Goal: Task Accomplishment & Management: Complete application form

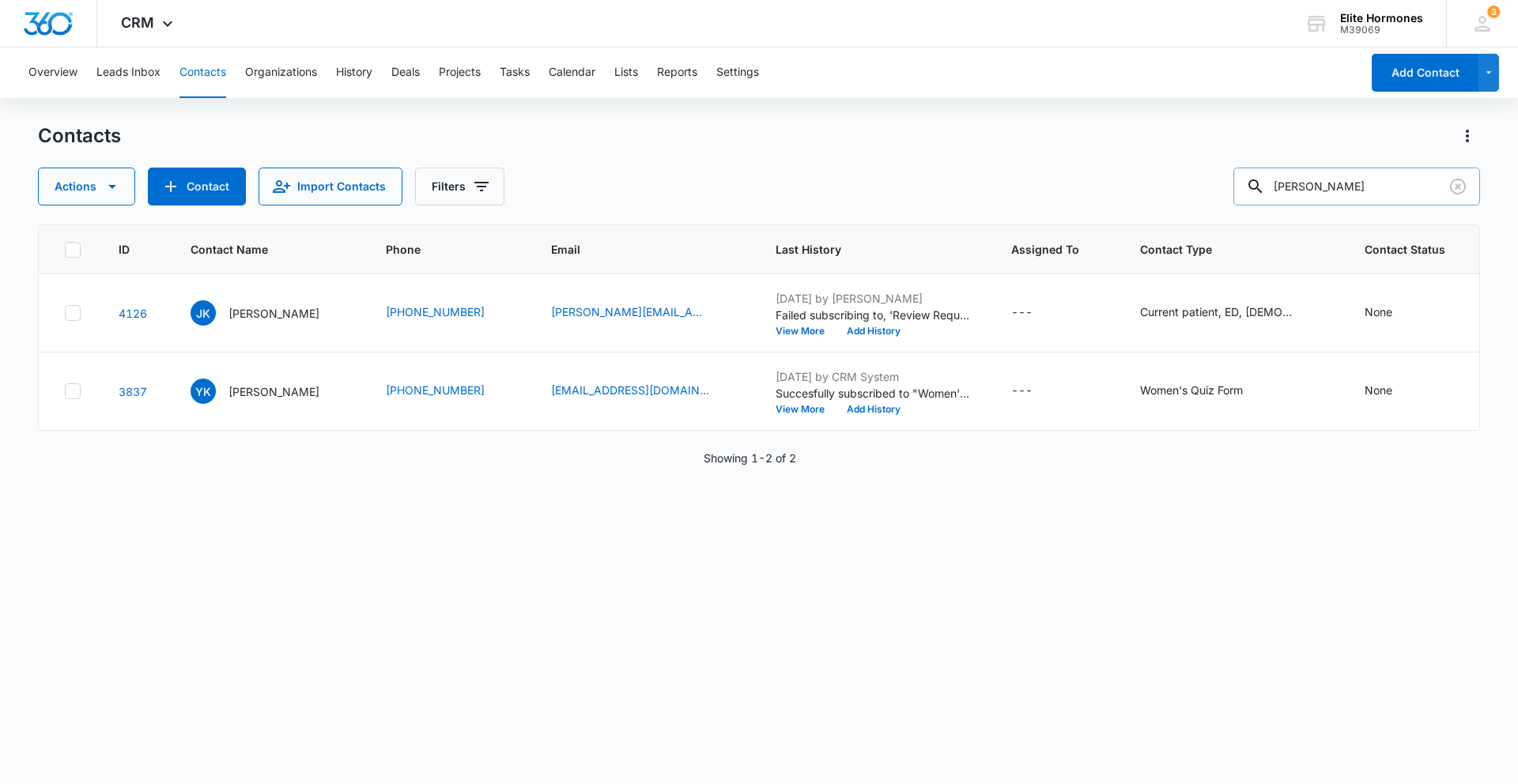
drag, startPoint x: 1351, startPoint y: 188, endPoint x: 1282, endPoint y: 187, distance: 69.0
click at [1282, 187] on div "[PERSON_NAME]" at bounding box center [1356, 186] width 247 height 38
type input "younger"
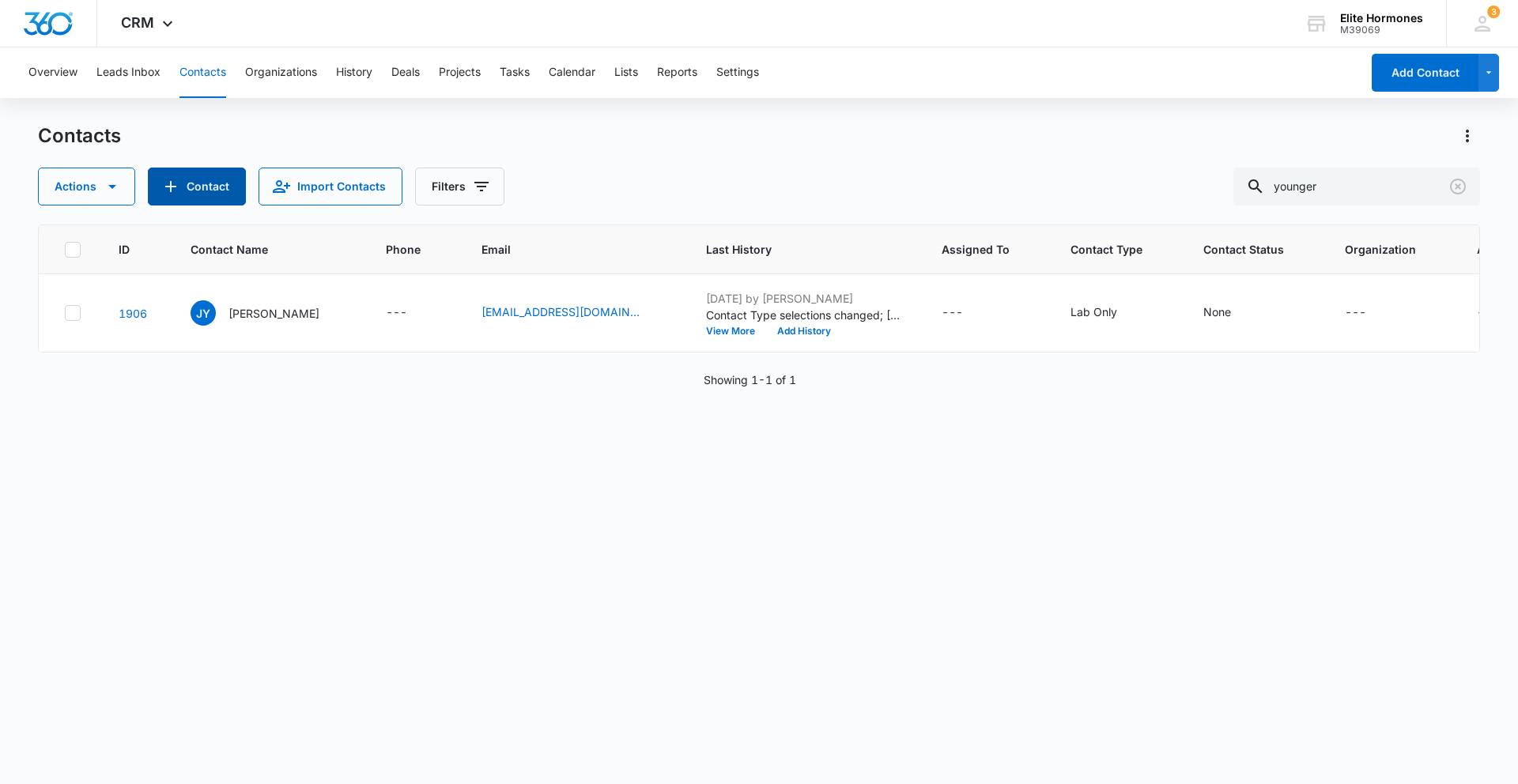
click at [223, 178] on button "Contact" at bounding box center [196, 186] width 98 height 38
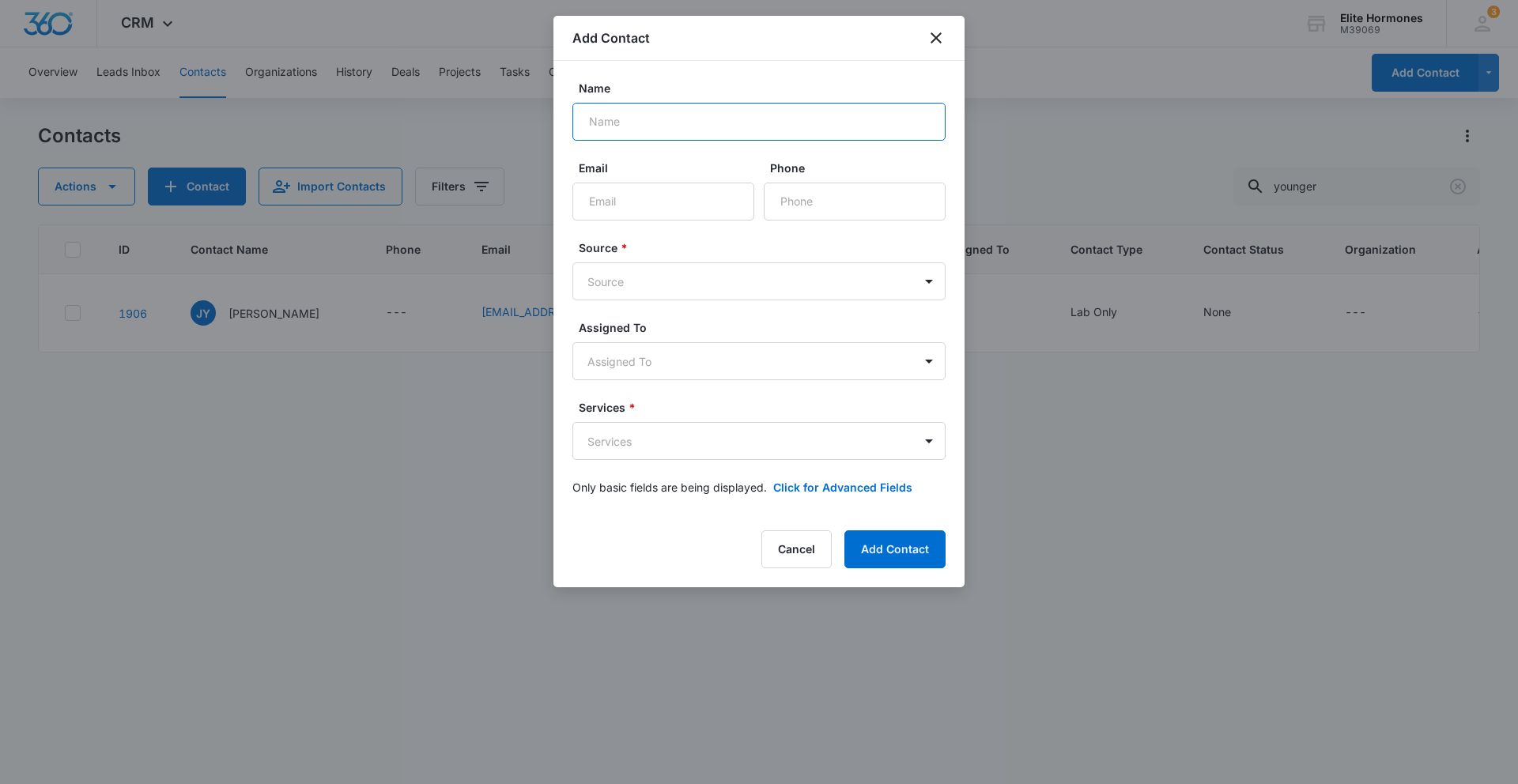
click at [679, 129] on input "Name" at bounding box center [759, 121] width 373 height 38
type input "[PERSON_NAME]"
click at [633, 187] on input "Email" at bounding box center [664, 201] width 182 height 38
paste input "[PHONE_NUMBER]_"
click at [798, 198] on input "Phone" at bounding box center [855, 201] width 182 height 38
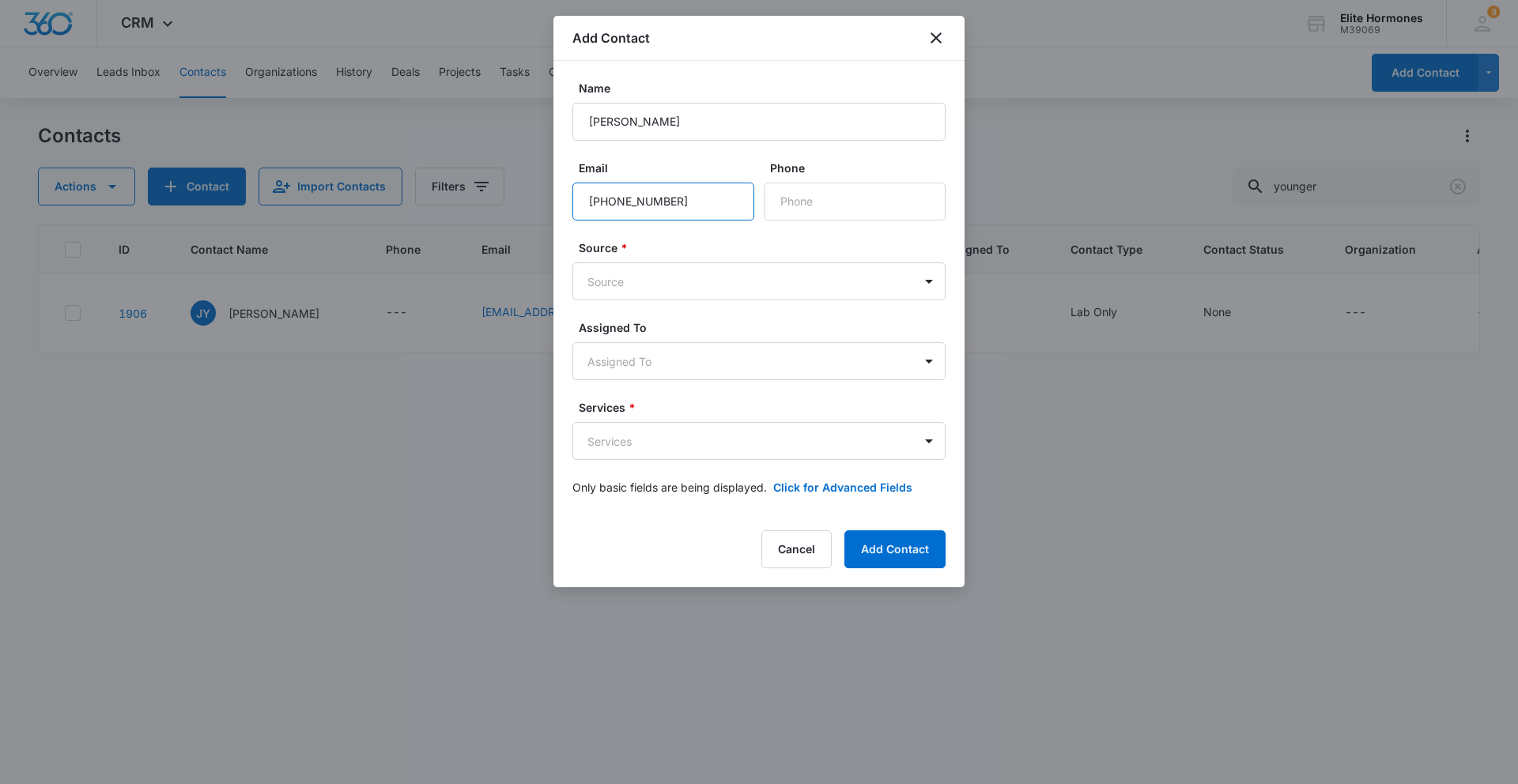
drag, startPoint x: 679, startPoint y: 203, endPoint x: 536, endPoint y: 208, distance: 143.1
click at [536, 208] on body "CRM Apps Reputation Websites Forms CRM Email Social Shop Payments POS Content A…" at bounding box center [759, 392] width 1518 height 784
paste input "[EMAIL_ADDRESS][DOMAIN_NAME]"
type input "[EMAIL_ADDRESS][DOMAIN_NAME]"
click at [823, 201] on input "Phone" at bounding box center [855, 201] width 182 height 38
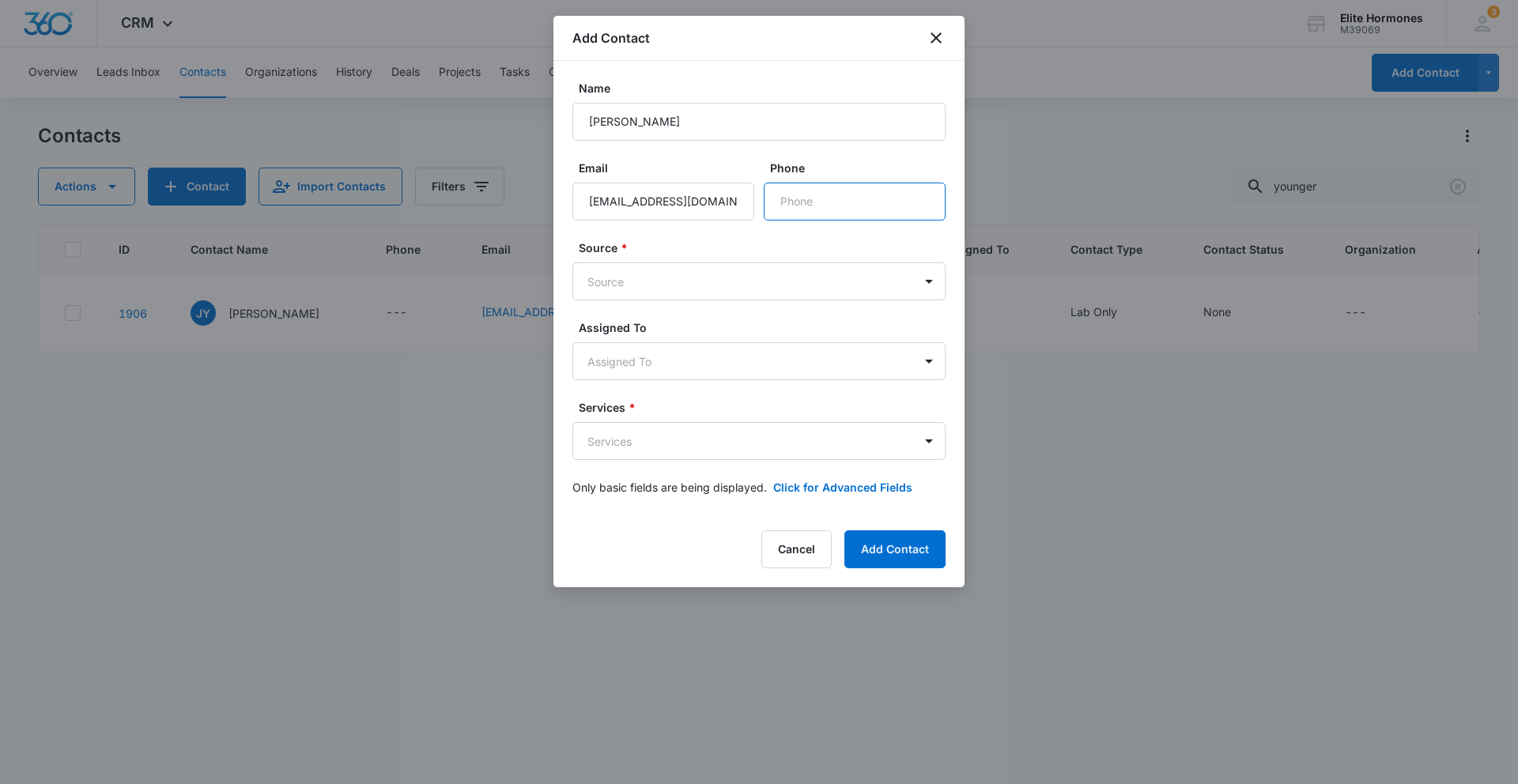
paste input "[PHONE_NUMBER]"
type input "[PHONE_NUMBER]"
click at [610, 281] on body "CRM Apps Reputation Websites Forms CRM Email Social Shop Payments POS Content A…" at bounding box center [759, 392] width 1518 height 784
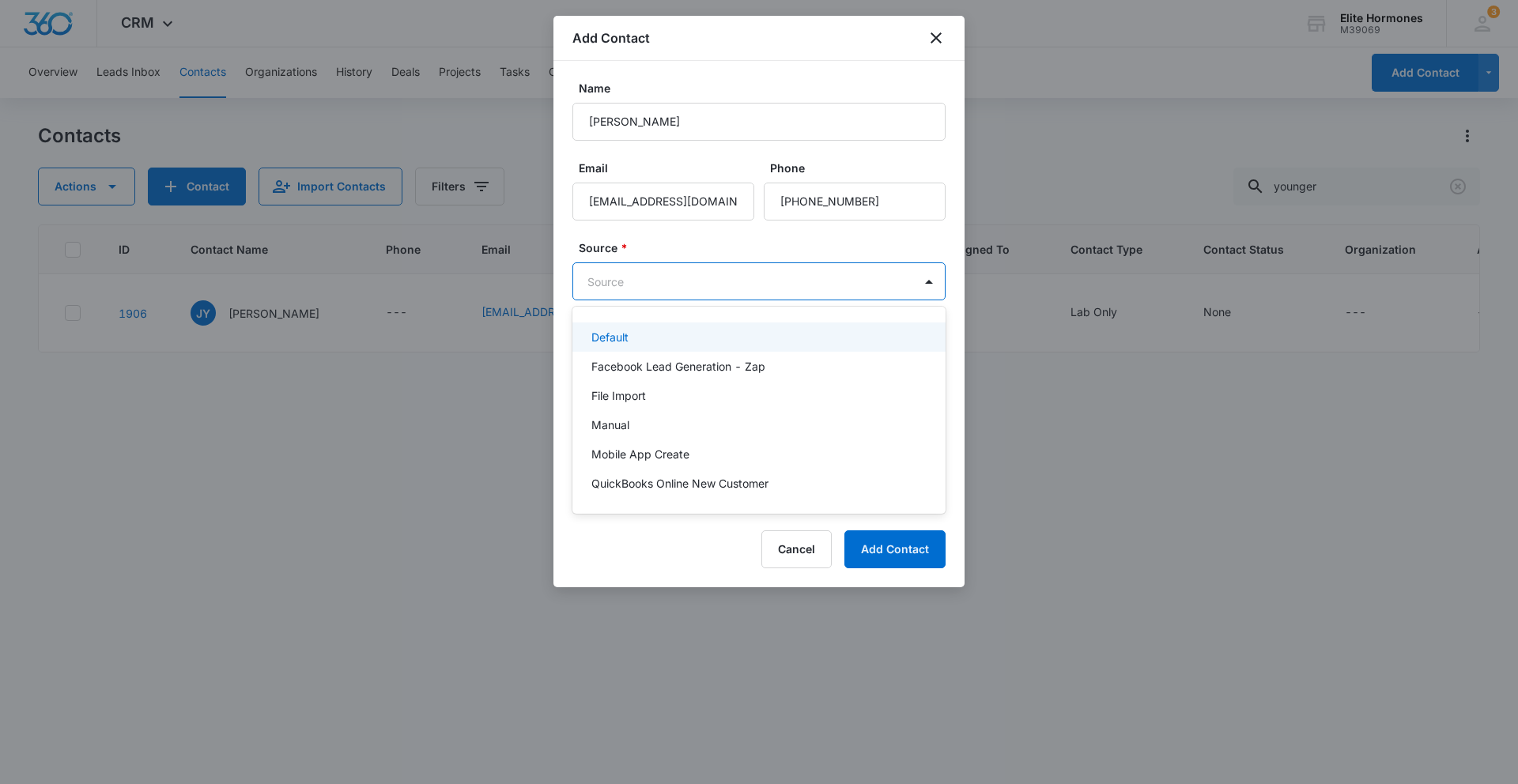
click at [623, 334] on p "Default" at bounding box center [611, 337] width 38 height 17
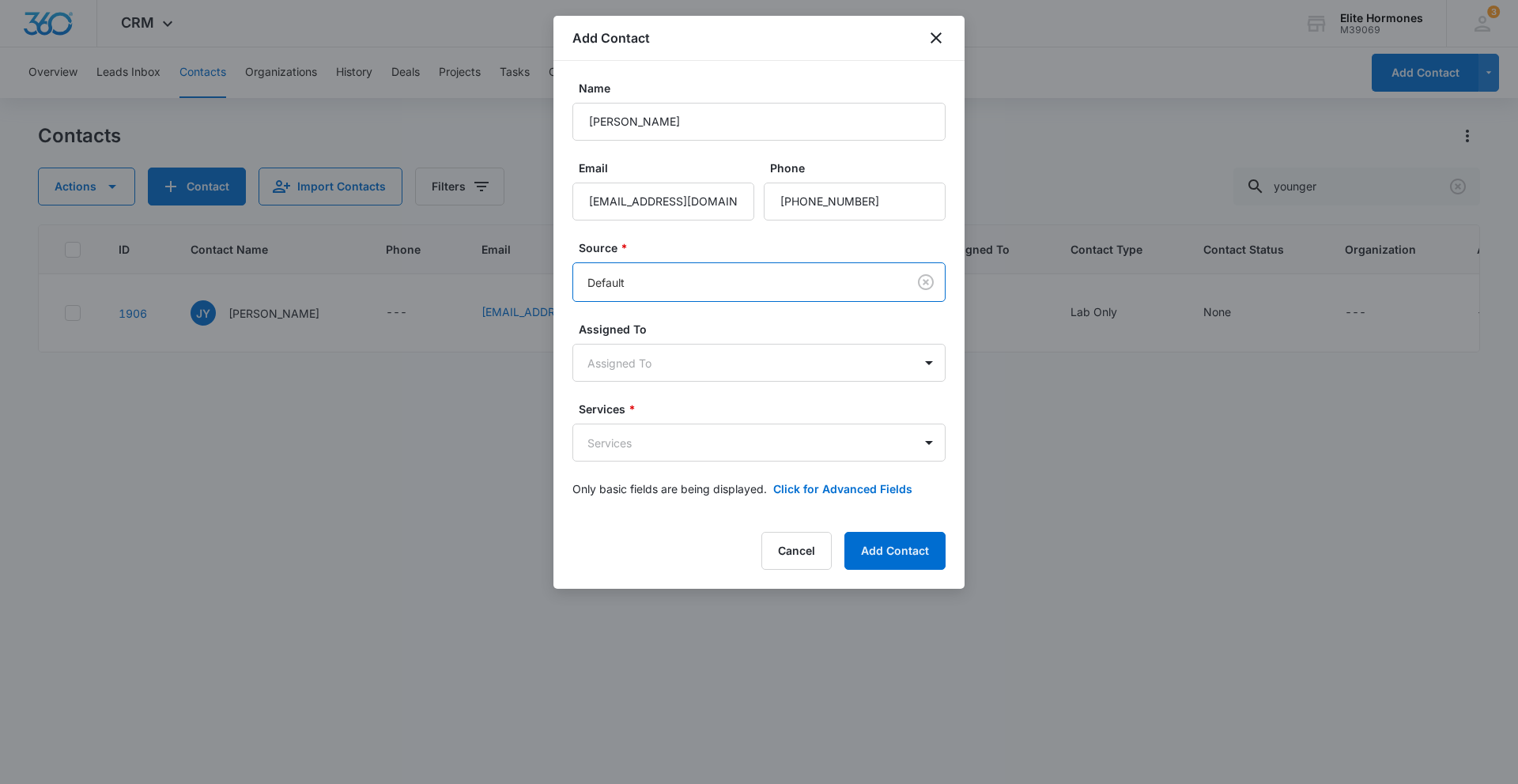
click at [635, 412] on span "*" at bounding box center [630, 409] width 10 height 13
click at [639, 423] on div "Services * Services" at bounding box center [759, 431] width 373 height 61
click at [646, 435] on body "CRM Apps Reputation Websites Forms CRM Email Social Shop Payments POS Content A…" at bounding box center [759, 392] width 1518 height 784
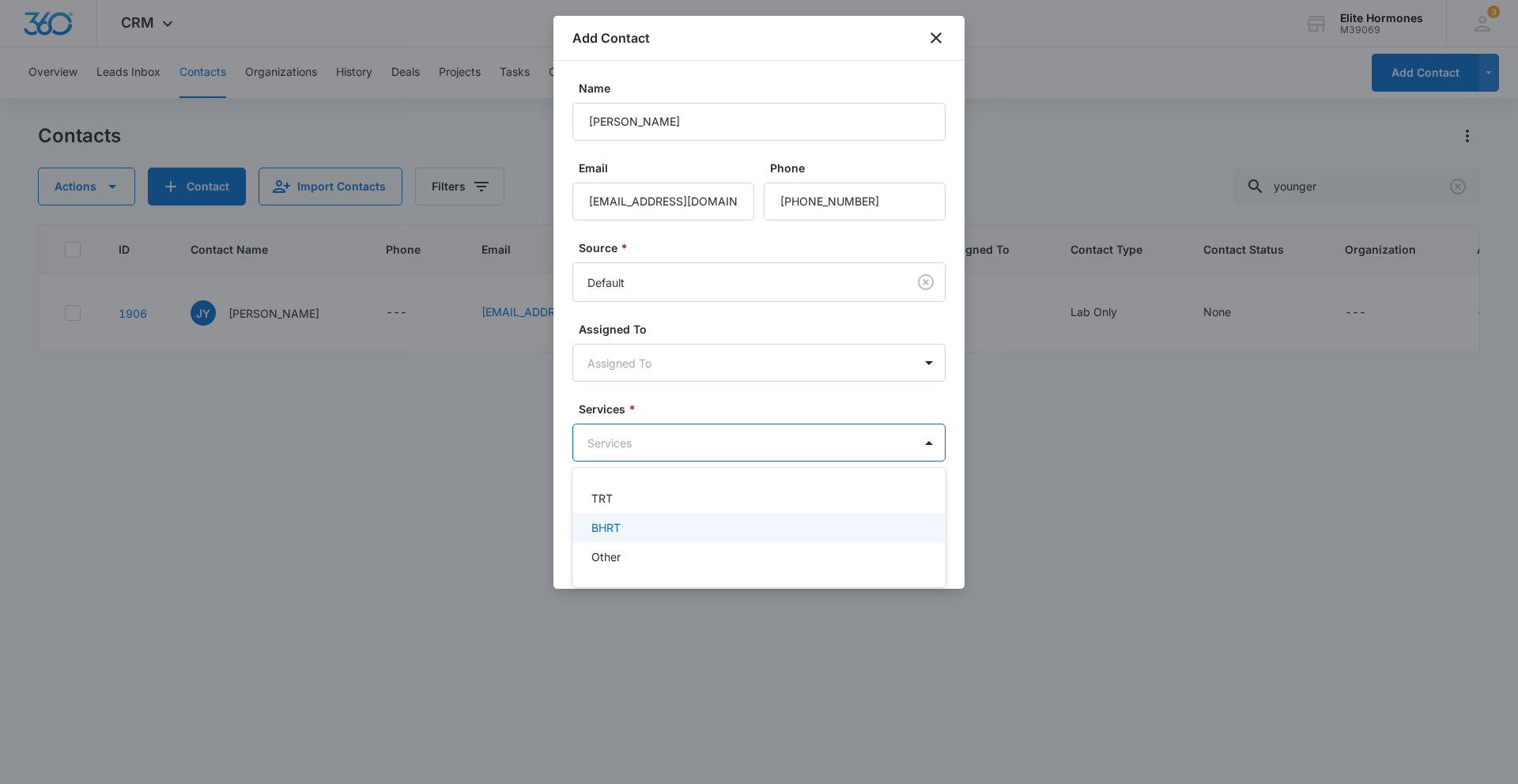
click at [658, 521] on div "BHRT" at bounding box center [758, 528] width 333 height 17
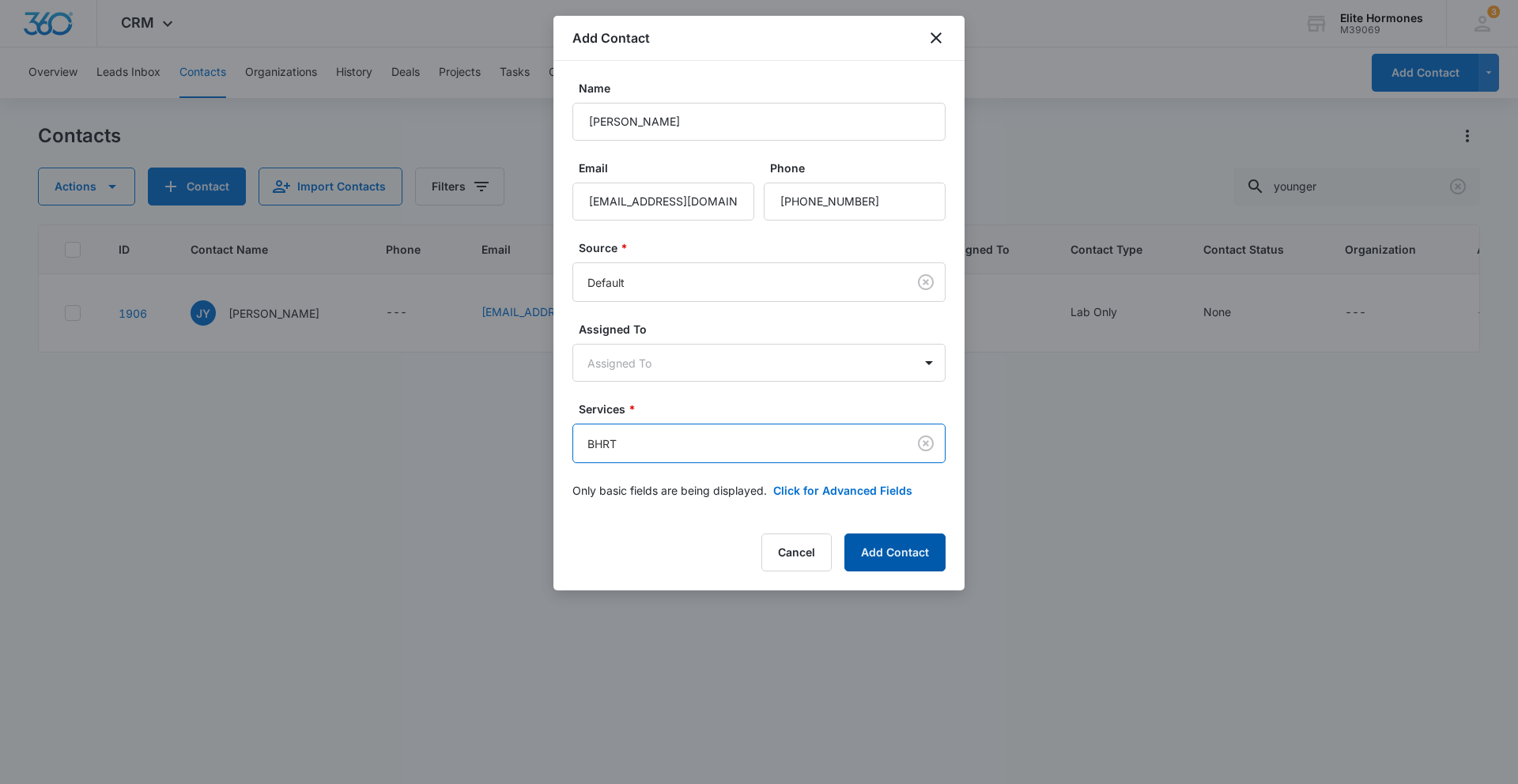
click at [891, 554] on button "Add Contact" at bounding box center [895, 552] width 101 height 38
